Goal: Information Seeking & Learning: Learn about a topic

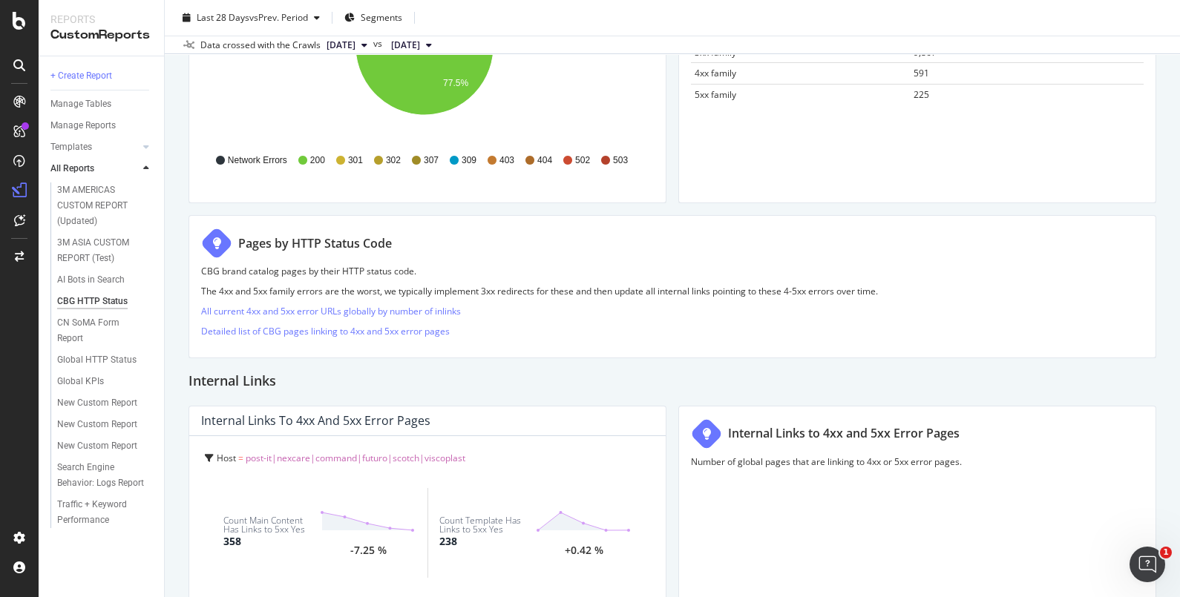
scroll to position [370, 0]
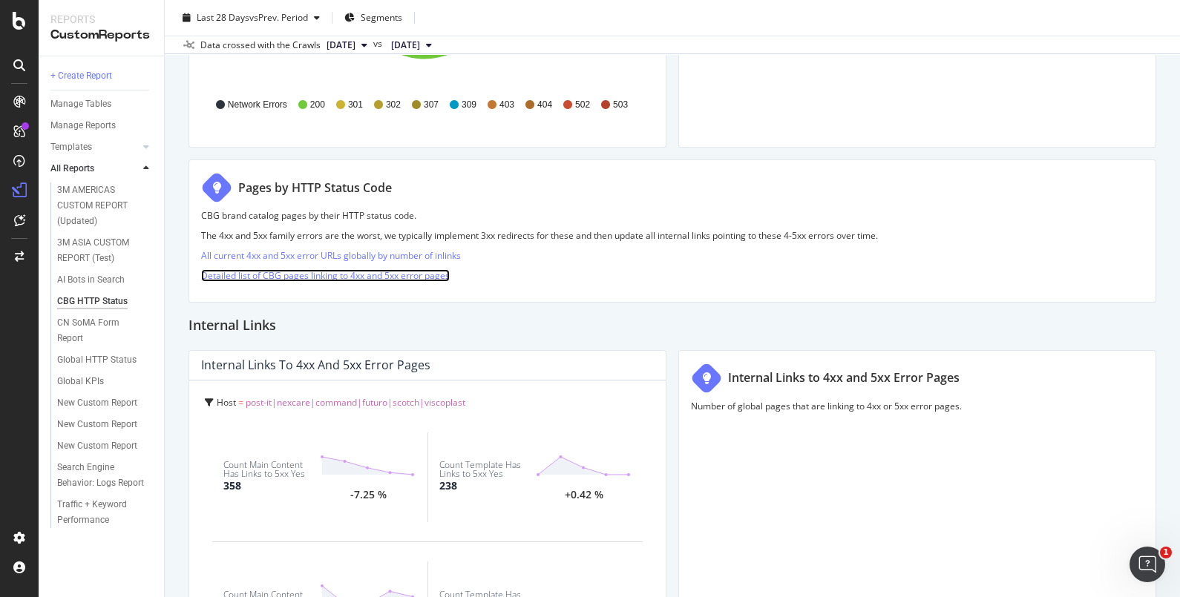
click at [325, 278] on link "Detailed list of CBG pages linking to 4xx and 5xx error pages" at bounding box center [325, 275] width 249 height 13
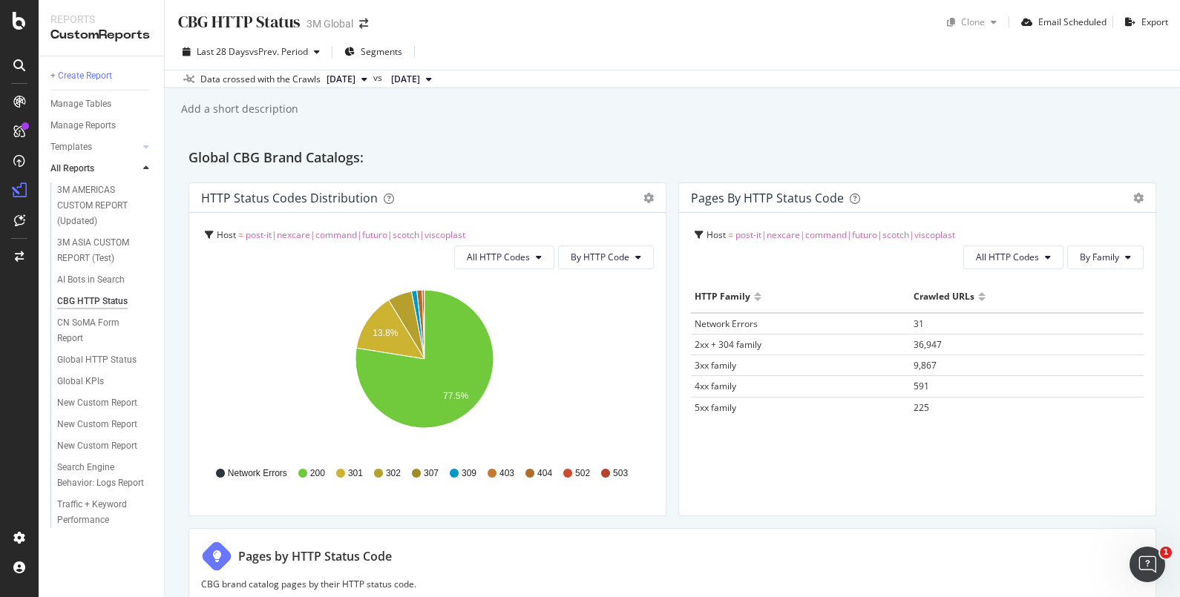
scroll to position [0, 0]
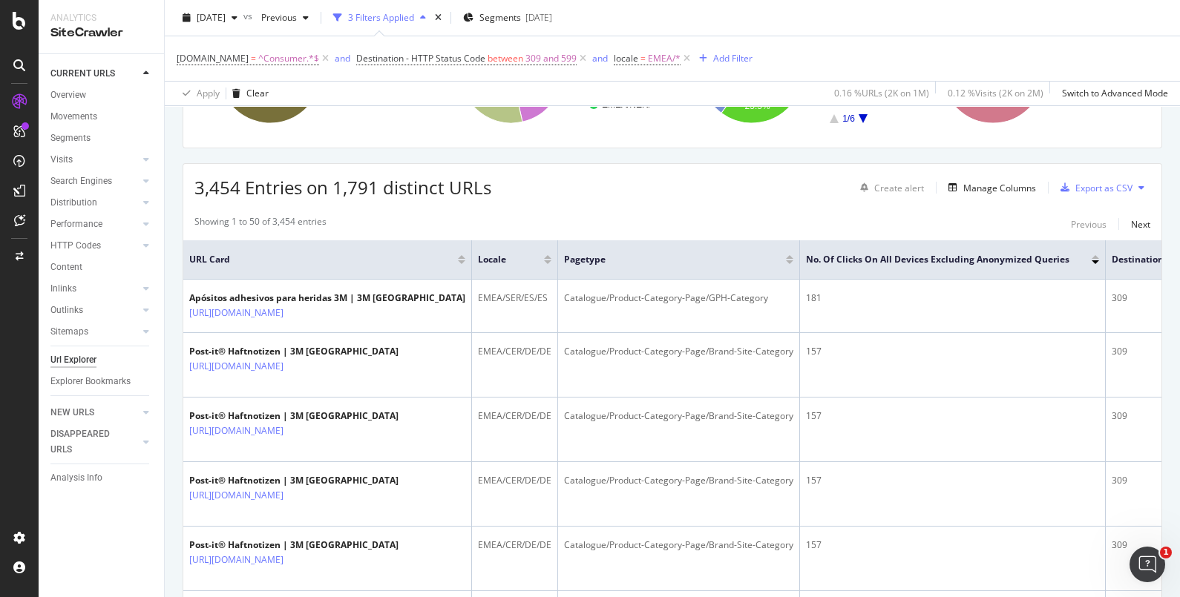
scroll to position [185, 0]
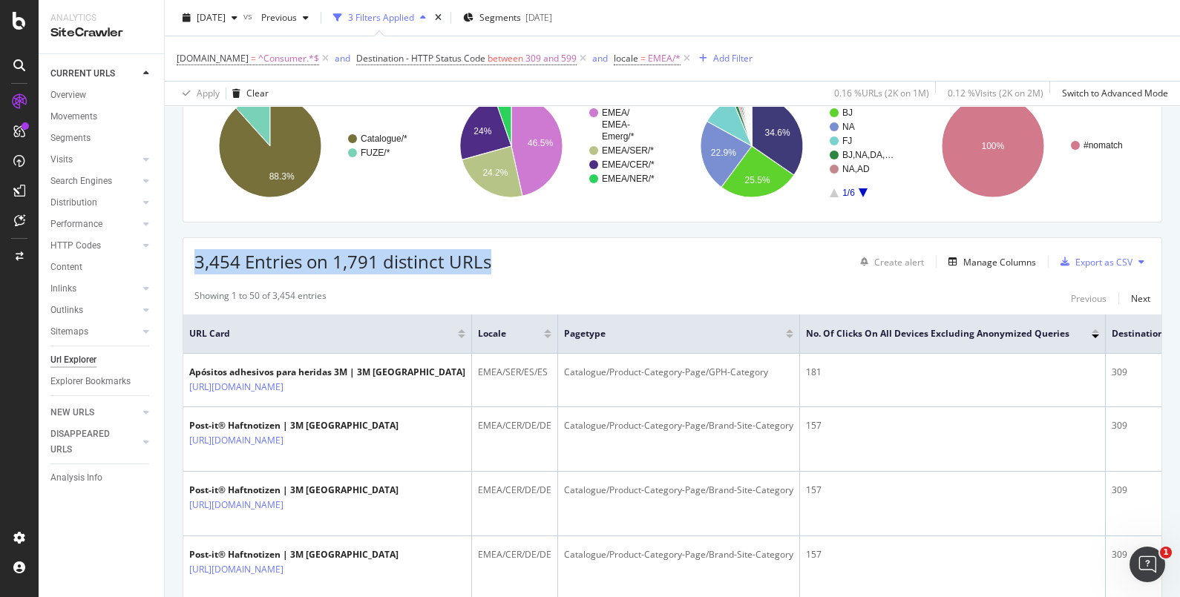
drag, startPoint x: 211, startPoint y: 262, endPoint x: 497, endPoint y: 260, distance: 285.7
click at [497, 260] on div "3,454 Entries on 1,791 distinct URLs Create alert Manage Columns Export as CSV" at bounding box center [672, 256] width 978 height 36
click at [461, 271] on span "3,454 Entries on 1,791 distinct URLs" at bounding box center [342, 261] width 297 height 24
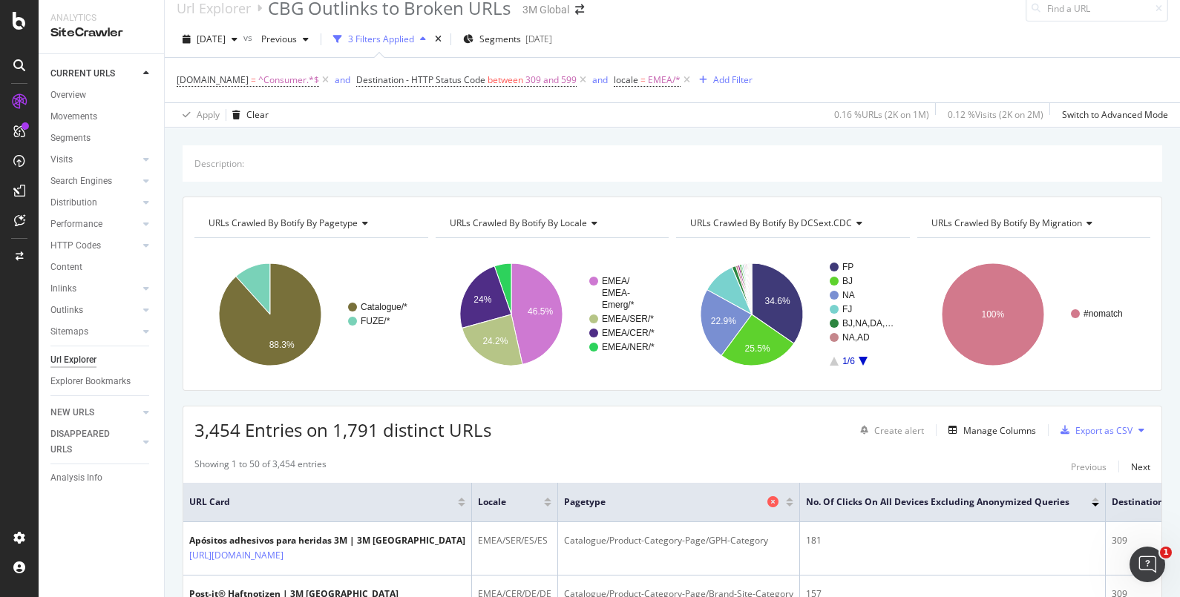
scroll to position [0, 0]
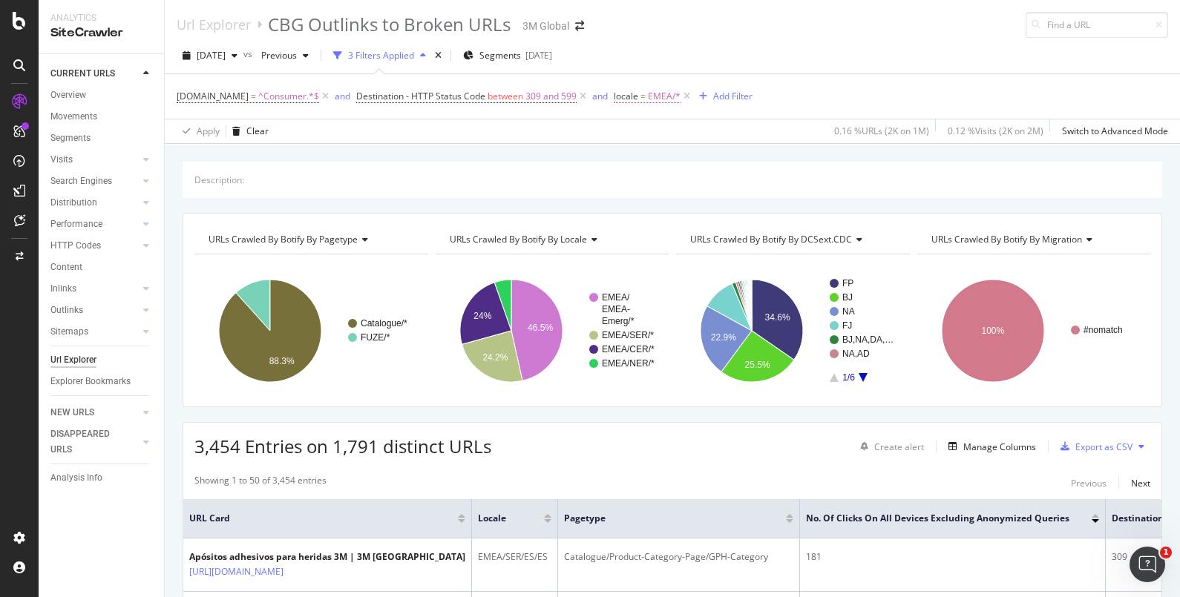
click at [661, 96] on span "EMEA/*" at bounding box center [664, 96] width 33 height 21
click at [650, 184] on div at bounding box center [705, 182] width 162 height 24
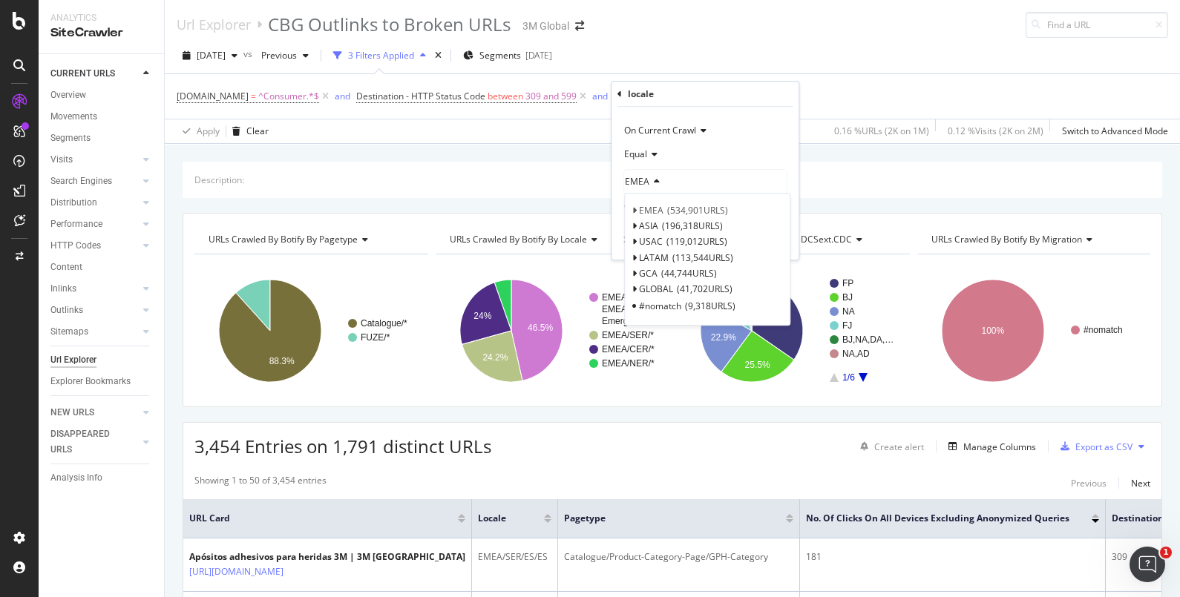
click at [935, 92] on div "DCSext.Business = ^Consumer.*$ and Destination - HTTP Status Code between 309 a…" at bounding box center [672, 96] width 991 height 45
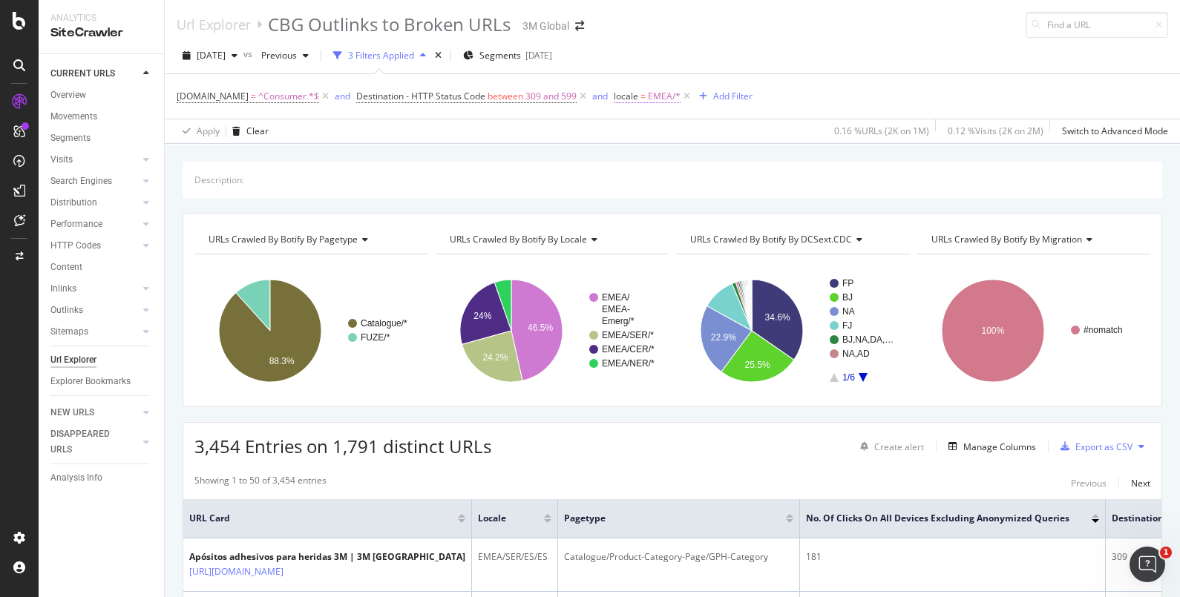
click at [660, 93] on span "EMEA/*" at bounding box center [664, 96] width 33 height 21
click at [660, 178] on div "EMEA" at bounding box center [705, 182] width 162 height 24
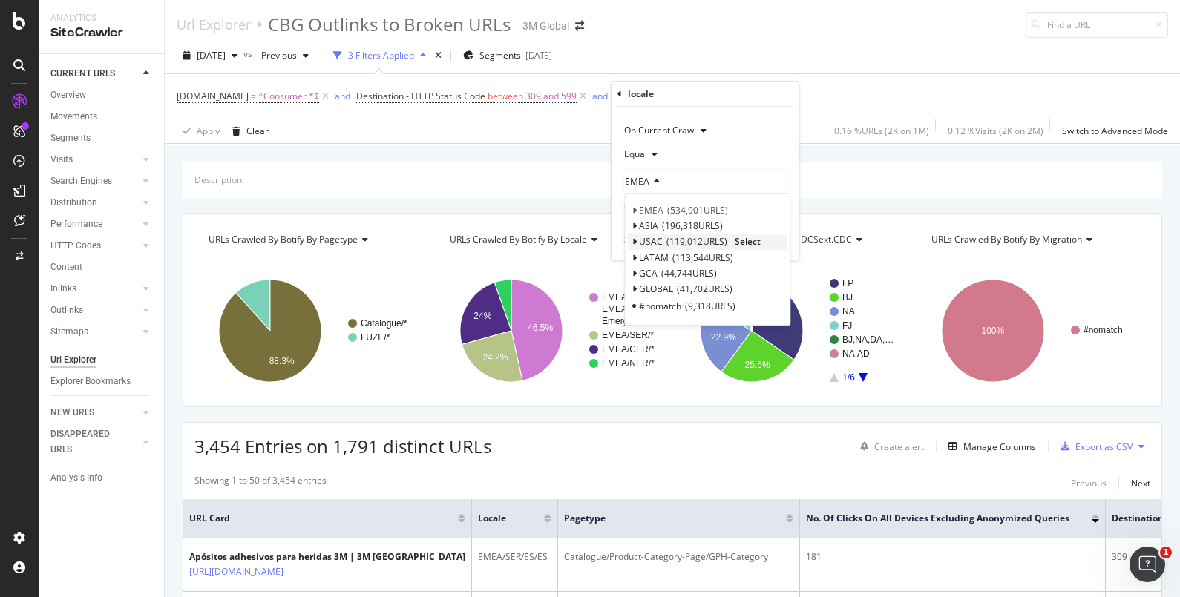
click at [669, 236] on span "119,012 URLS" at bounding box center [696, 242] width 61 height 13
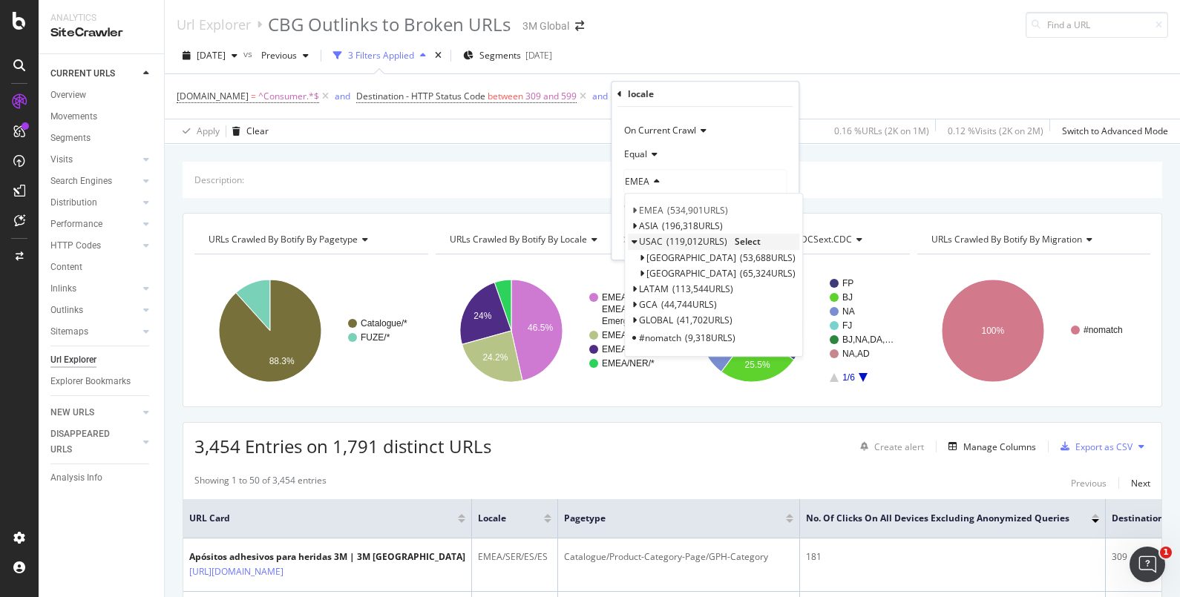
click at [749, 240] on span "Select" at bounding box center [748, 242] width 26 height 13
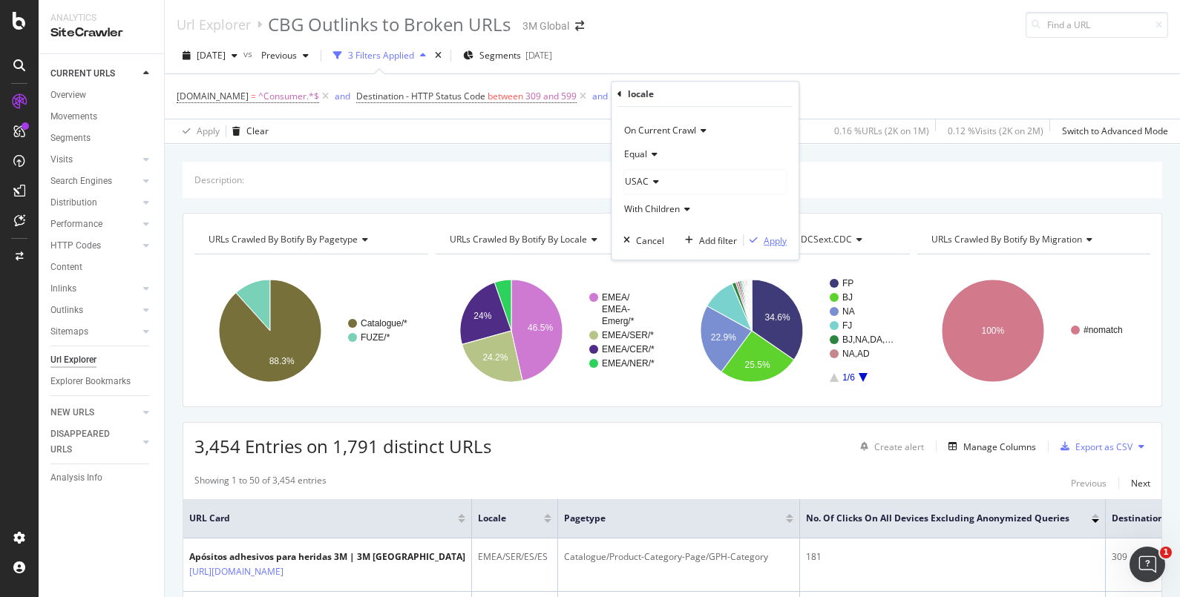
click at [778, 240] on div "Apply" at bounding box center [775, 240] width 23 height 13
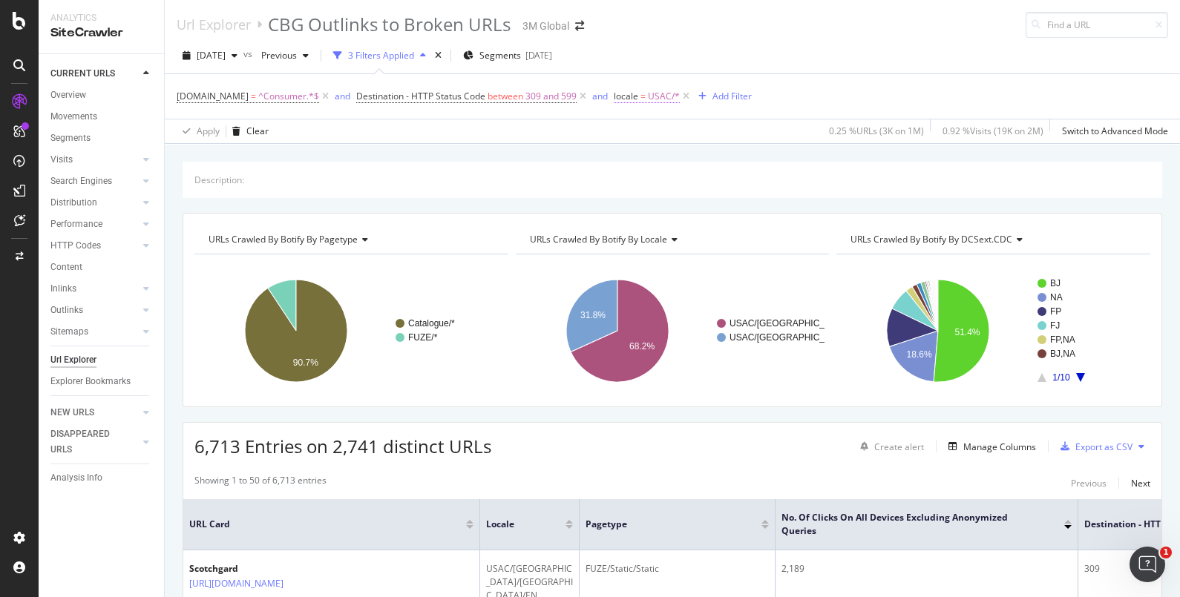
click at [663, 93] on span "USAC/*" at bounding box center [664, 96] width 32 height 21
click at [655, 186] on div "USAC" at bounding box center [705, 182] width 162 height 24
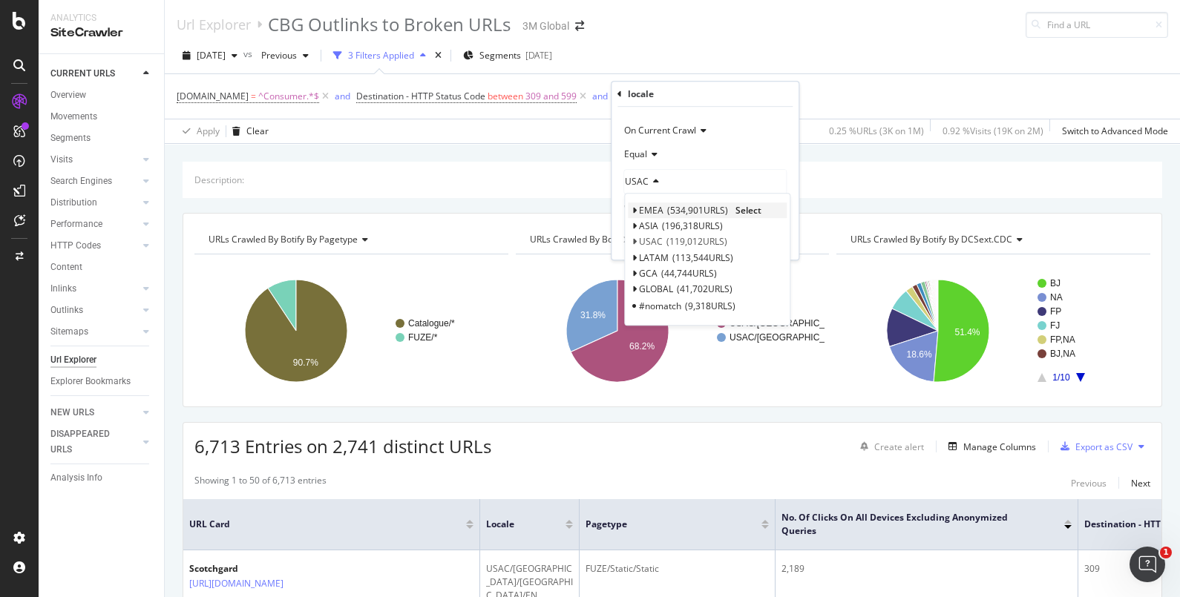
click at [749, 210] on span "Select" at bounding box center [748, 210] width 26 height 13
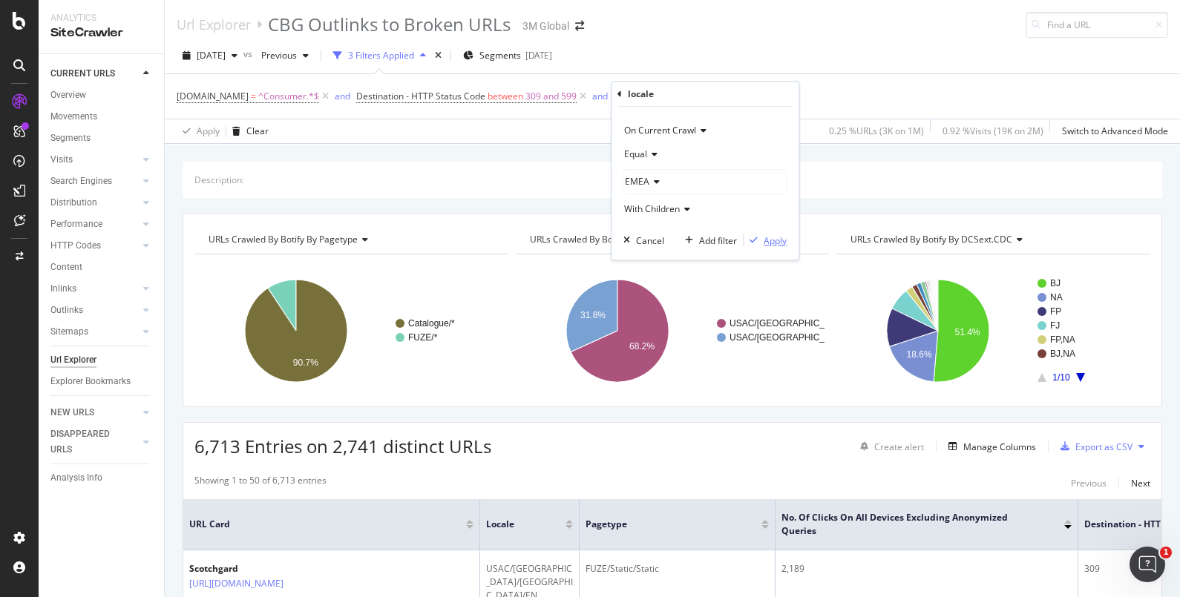
click at [780, 235] on div "Apply" at bounding box center [775, 240] width 23 height 13
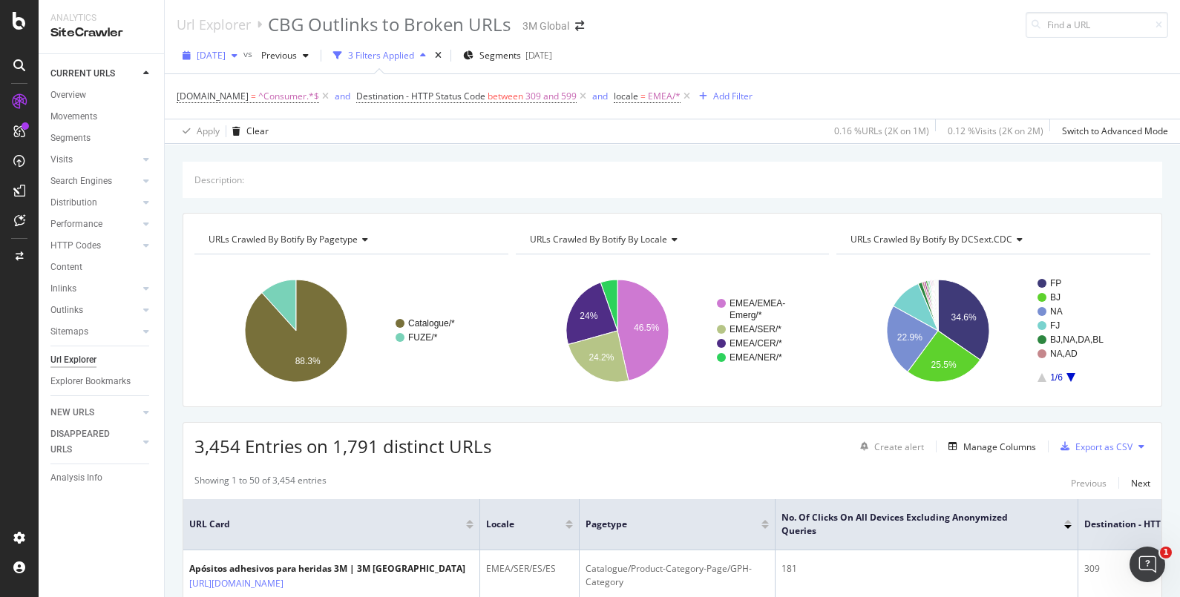
click at [243, 60] on div "2025 Aug. 3rd" at bounding box center [210, 56] width 67 height 22
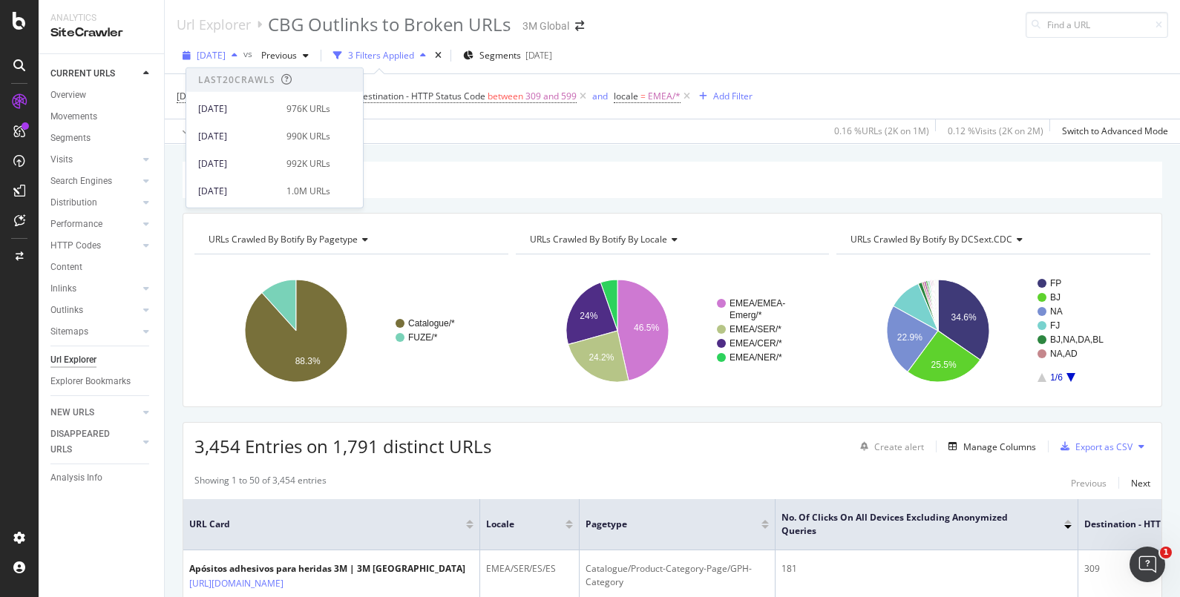
click at [243, 60] on div "2025 Aug. 3rd" at bounding box center [210, 56] width 67 height 22
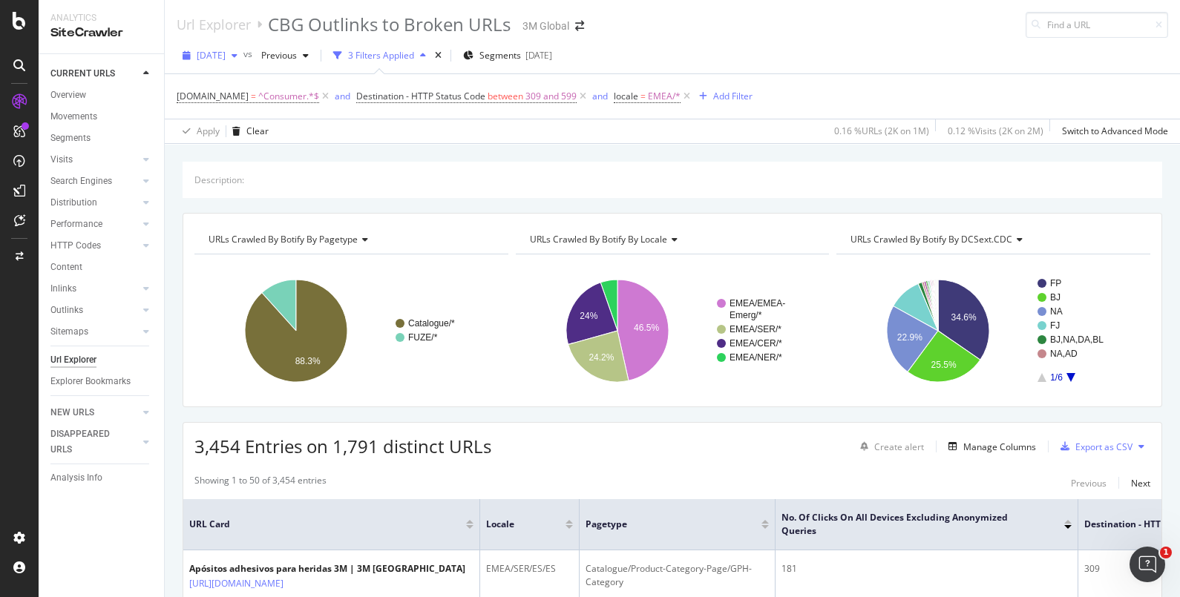
click at [243, 57] on div "button" at bounding box center [235, 55] width 18 height 9
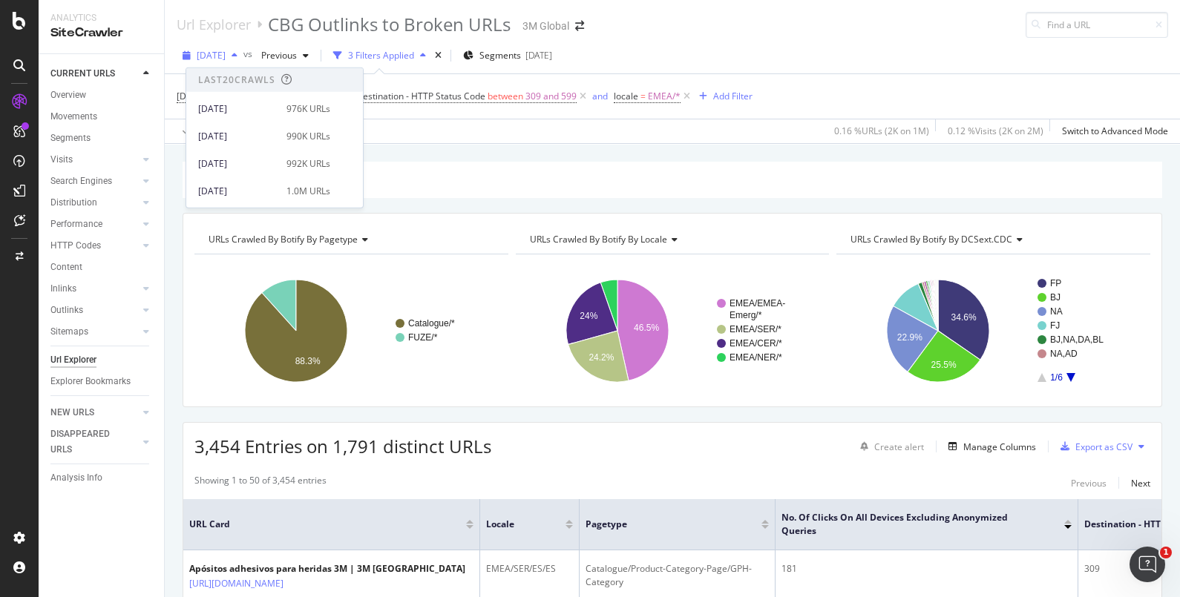
click at [243, 57] on div "button" at bounding box center [235, 55] width 18 height 9
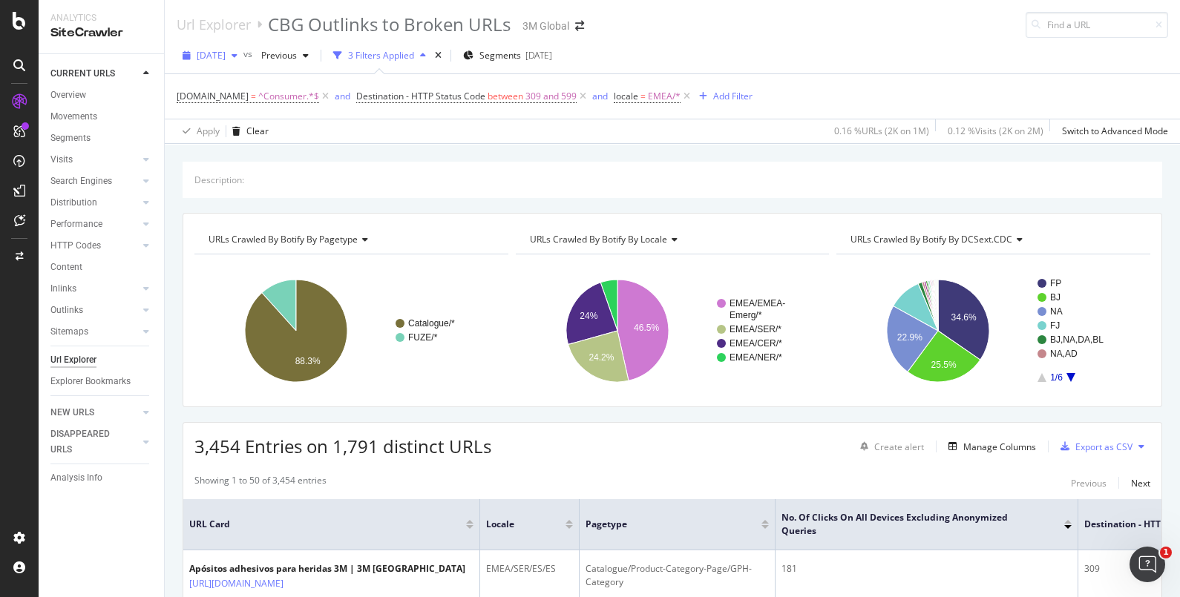
click at [237, 53] on icon "button" at bounding box center [235, 55] width 6 height 9
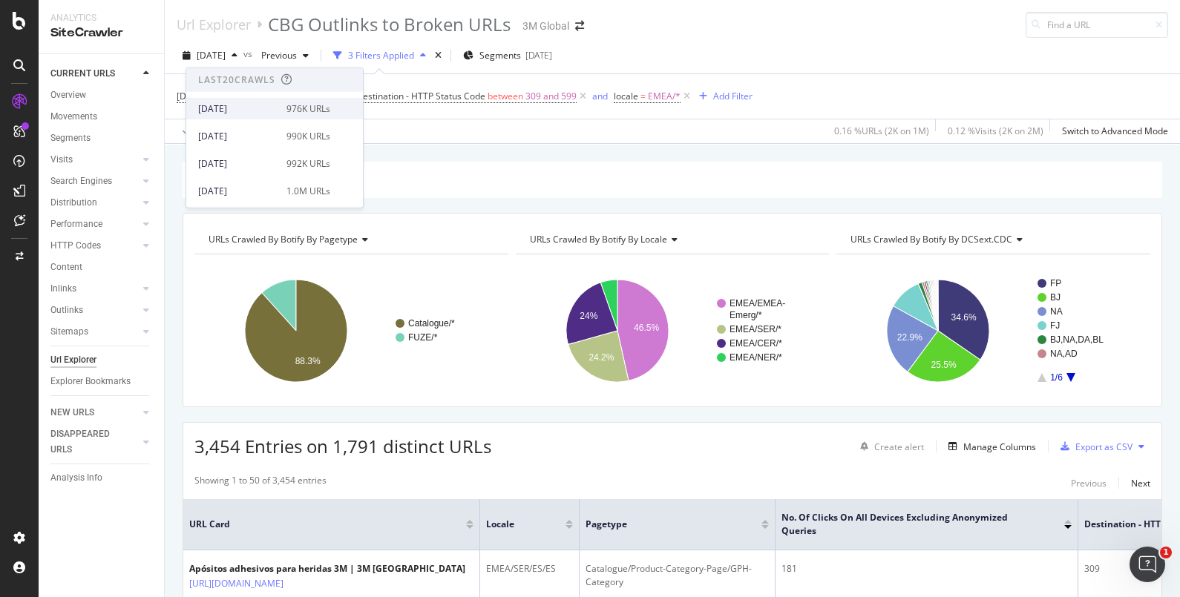
click at [262, 106] on div "[DATE]" at bounding box center [237, 108] width 79 height 13
